Goal: Navigation & Orientation: Understand site structure

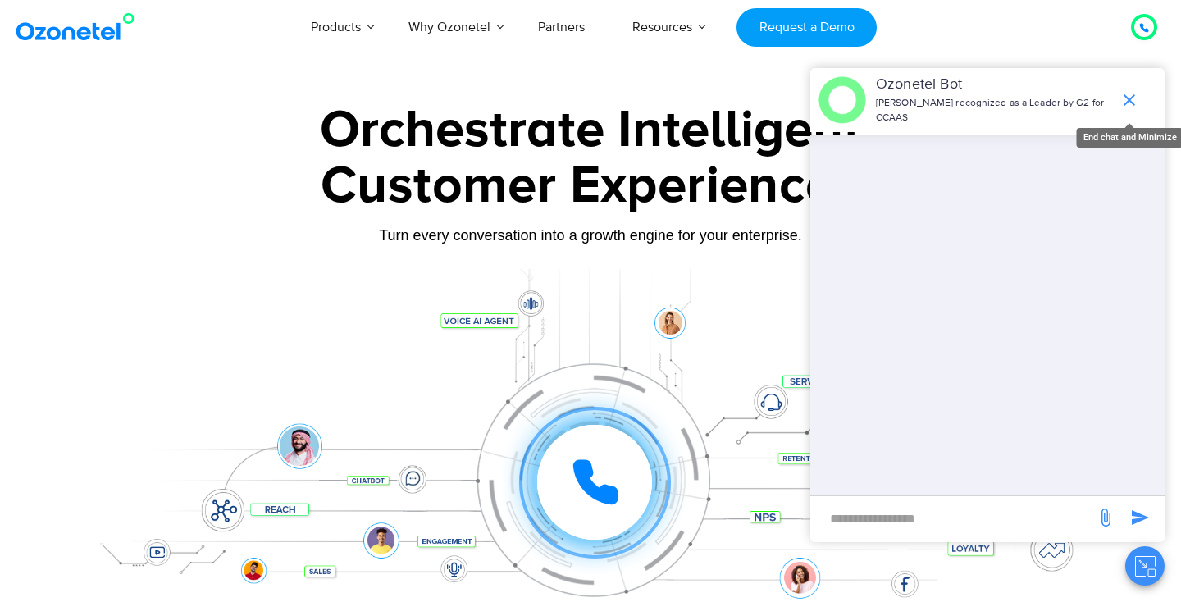
click at [1134, 98] on icon "end chat or minimize" at bounding box center [1129, 100] width 20 height 20
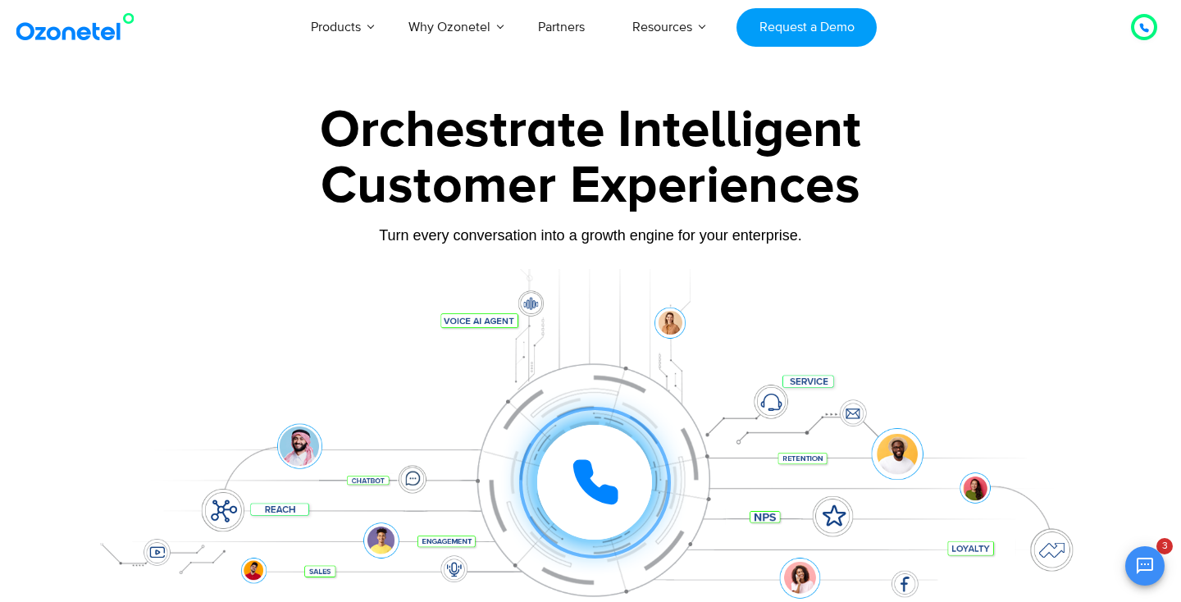
click at [1149, 32] on div at bounding box center [1144, 27] width 20 height 20
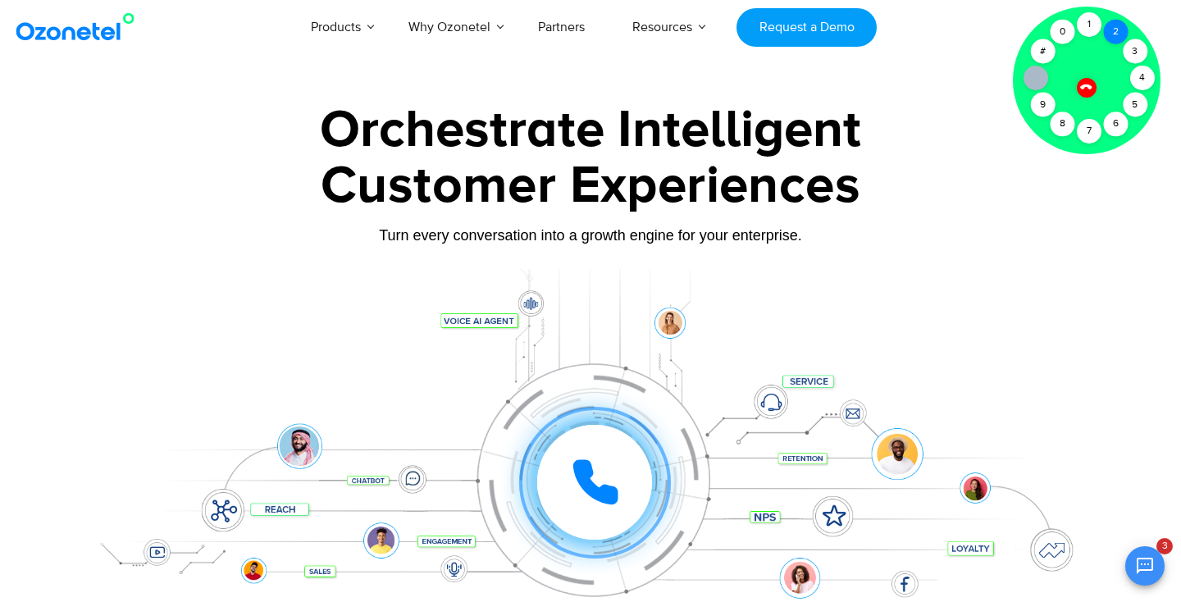
click at [1115, 26] on div "2" at bounding box center [1115, 32] width 25 height 25
click at [1090, 24] on div "1" at bounding box center [1089, 24] width 25 height 25
click at [1089, 91] on div at bounding box center [1086, 87] width 21 height 21
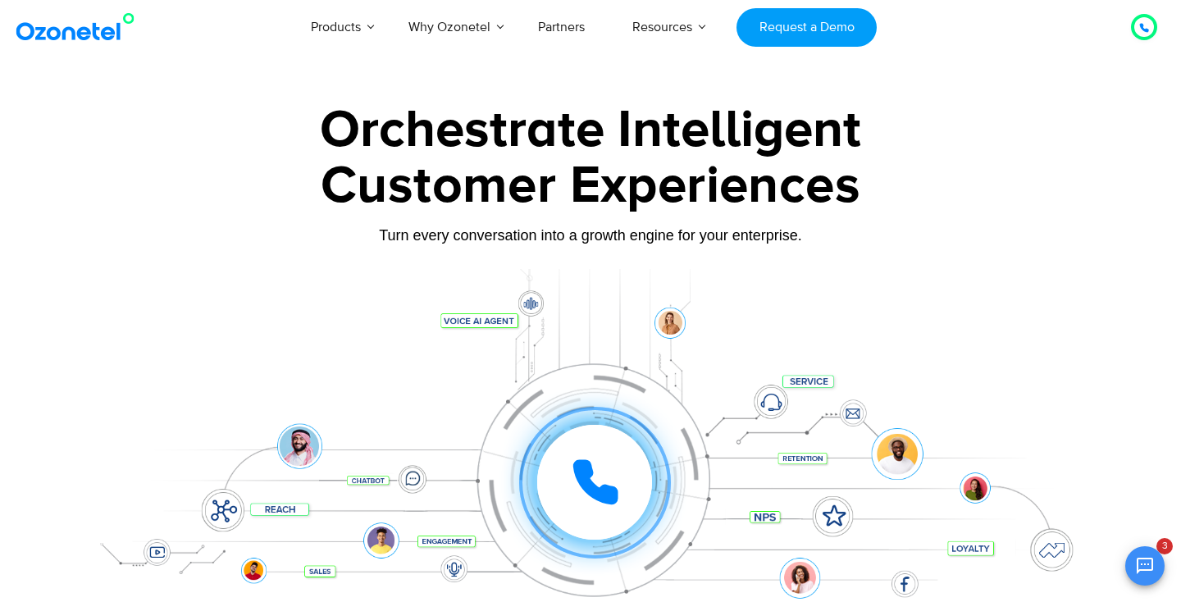
click at [1149, 29] on div at bounding box center [1144, 27] width 20 height 20
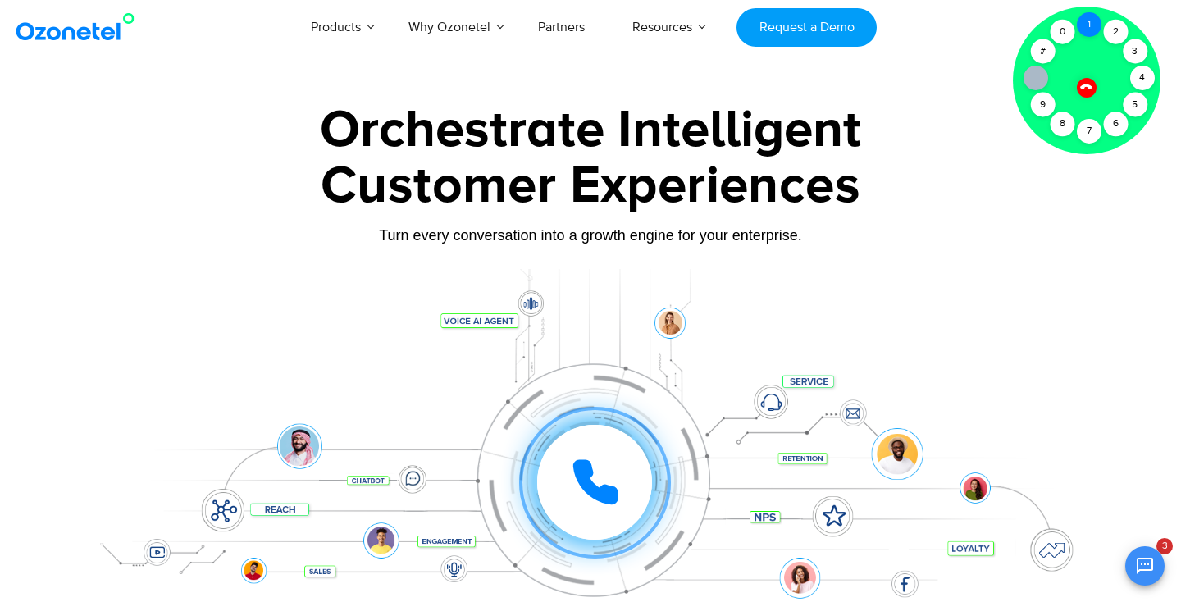
click at [1085, 28] on div "1" at bounding box center [1089, 24] width 25 height 25
click at [1079, 91] on div at bounding box center [1087, 88] width 28 height 28
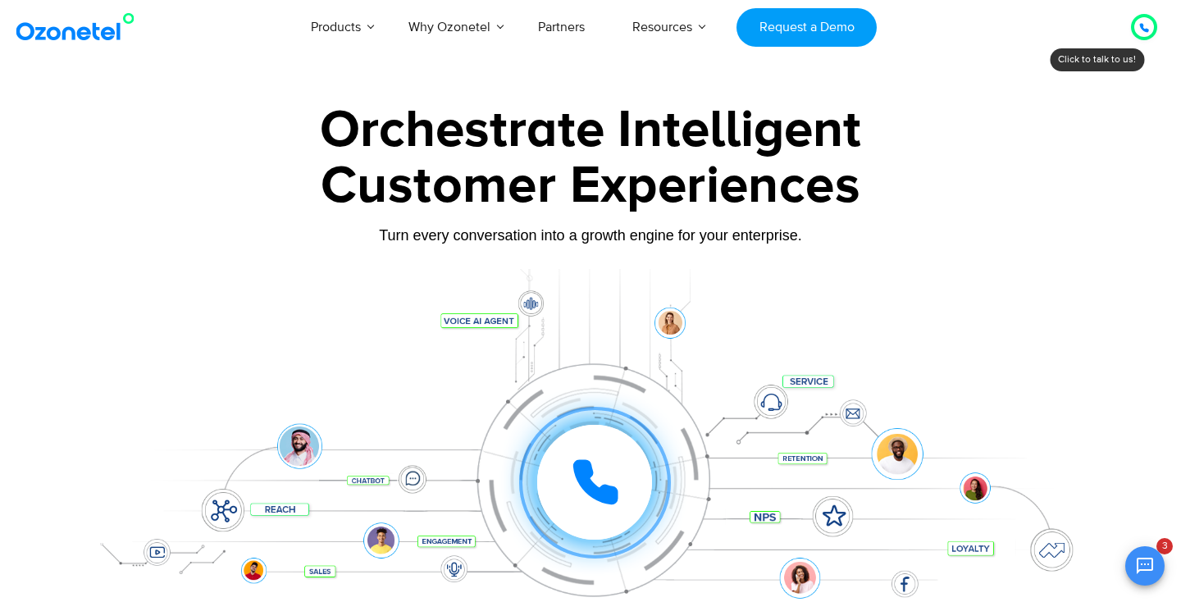
click at [1143, 27] on icon at bounding box center [1144, 28] width 10 height 10
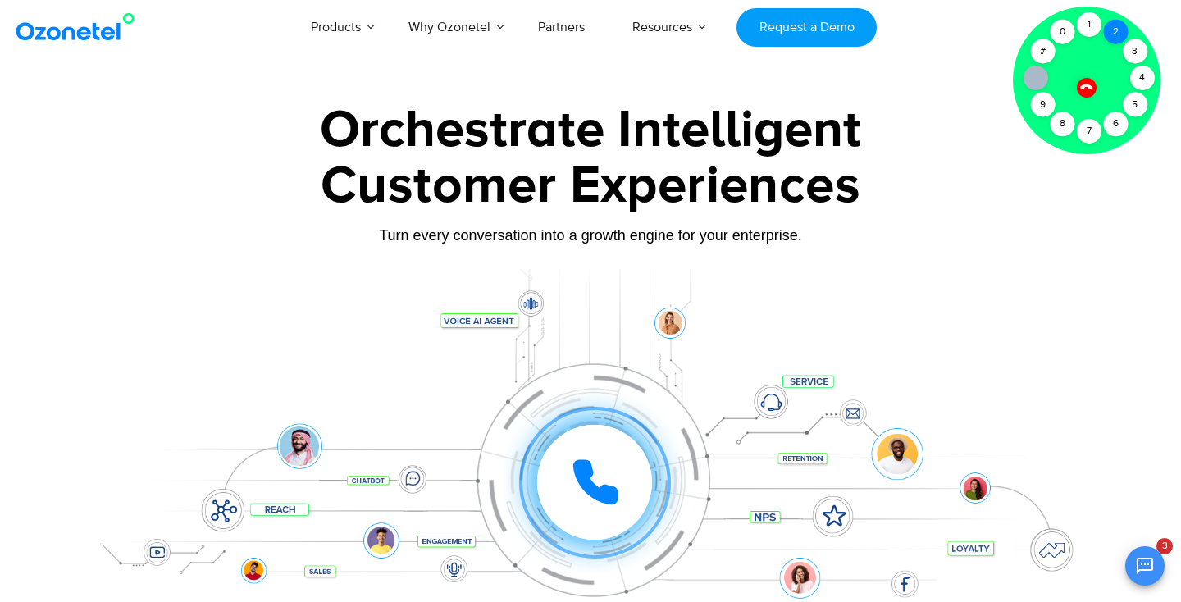
click at [1124, 29] on div "2" at bounding box center [1115, 32] width 25 height 25
click at [1090, 25] on div "1" at bounding box center [1089, 24] width 25 height 25
click at [1088, 90] on icon at bounding box center [1086, 87] width 14 height 14
